Goal: Transaction & Acquisition: Purchase product/service

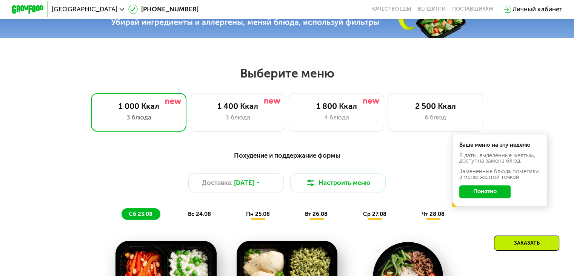
scroll to position [291, 0]
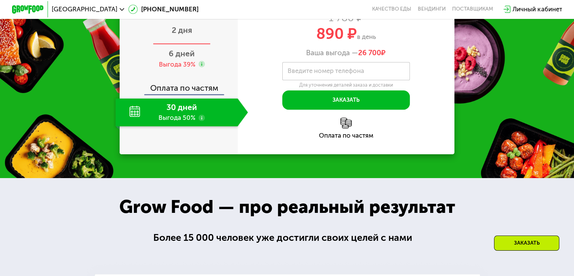
click at [183, 35] on span "2 дня" at bounding box center [182, 29] width 20 height 9
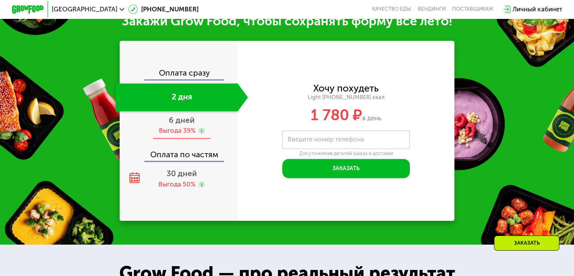
scroll to position [794, 0]
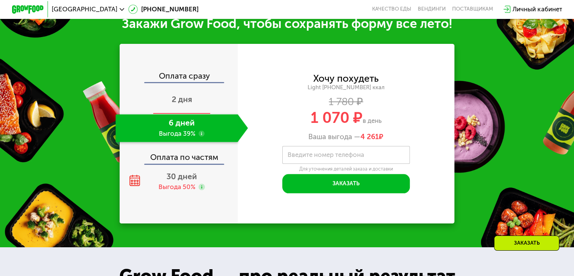
click at [190, 104] on span "2 дня" at bounding box center [182, 98] width 20 height 9
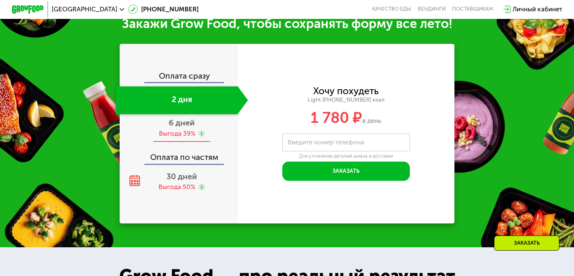
click at [186, 127] on span "6 дней" at bounding box center [182, 122] width 26 height 9
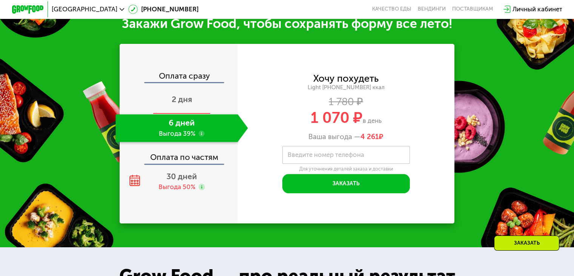
click at [197, 110] on div "2 дня" at bounding box center [181, 100] width 132 height 28
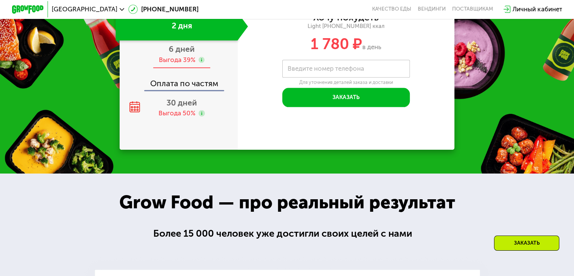
scroll to position [868, 0]
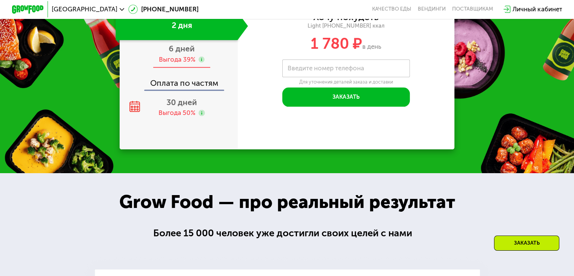
click at [201, 63] on use at bounding box center [202, 59] width 6 height 6
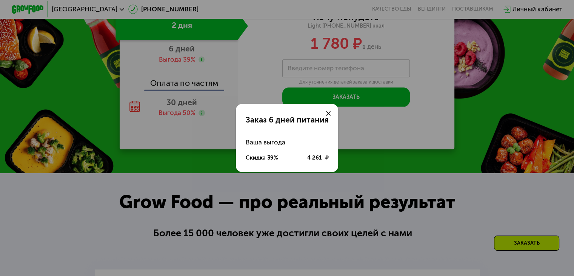
click at [332, 115] on div at bounding box center [328, 113] width 19 height 19
click at [329, 113] on use at bounding box center [328, 113] width 5 height 5
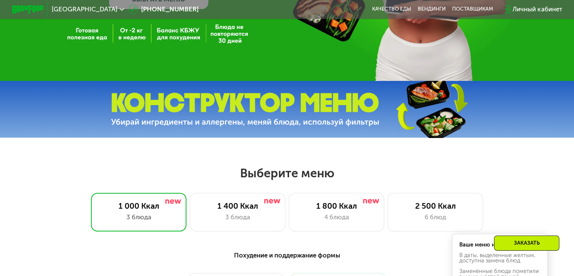
scroll to position [218, 0]
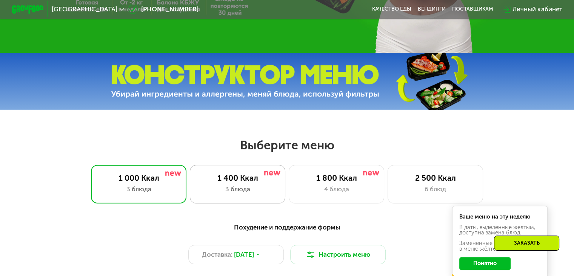
click at [251, 182] on div "1 400 Ккал" at bounding box center [237, 177] width 79 height 9
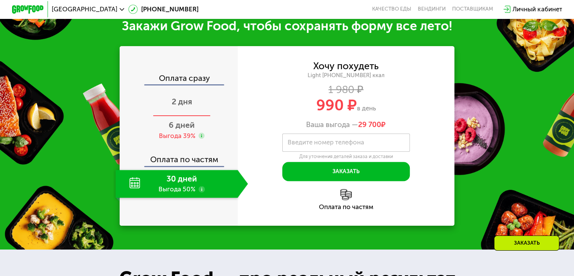
click at [199, 116] on div "2 дня" at bounding box center [181, 102] width 132 height 28
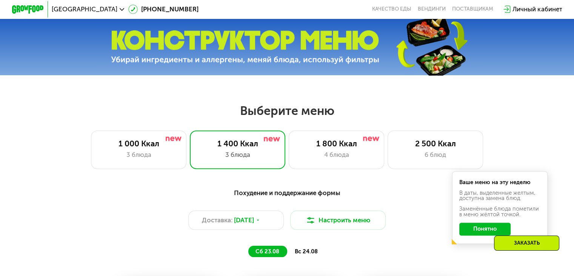
scroll to position [290, 0]
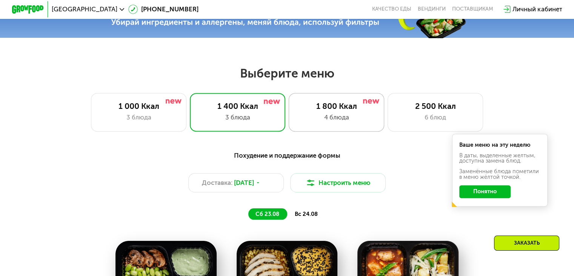
click at [325, 119] on div "4 блюда" at bounding box center [336, 116] width 79 height 9
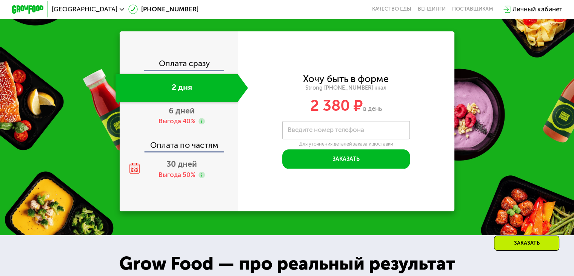
scroll to position [850, 0]
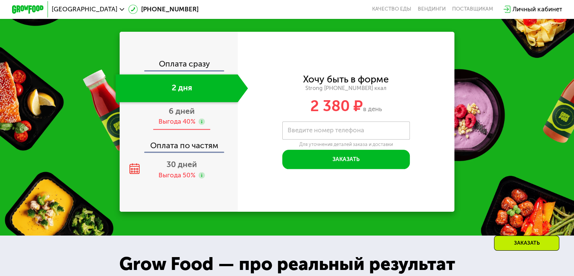
click at [187, 115] on span "6 дней" at bounding box center [182, 110] width 26 height 9
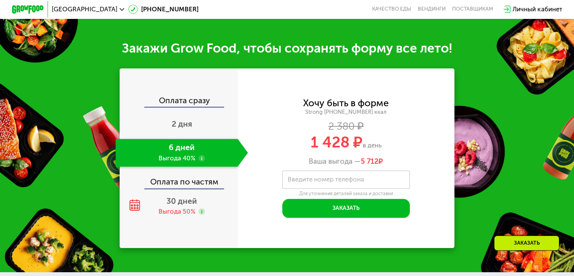
scroll to position [888, 0]
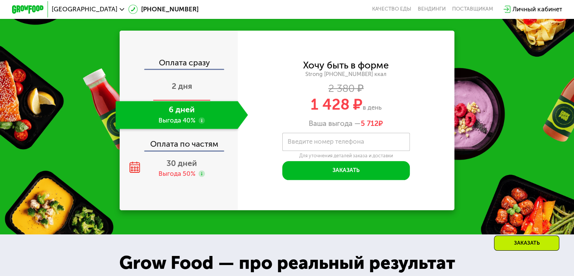
click at [199, 100] on div "2 дня" at bounding box center [181, 87] width 132 height 28
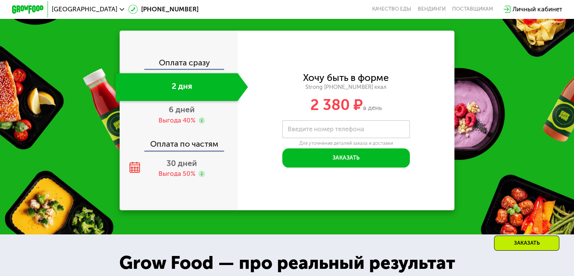
scroll to position [850, 0]
